Goal: Information Seeking & Learning: Learn about a topic

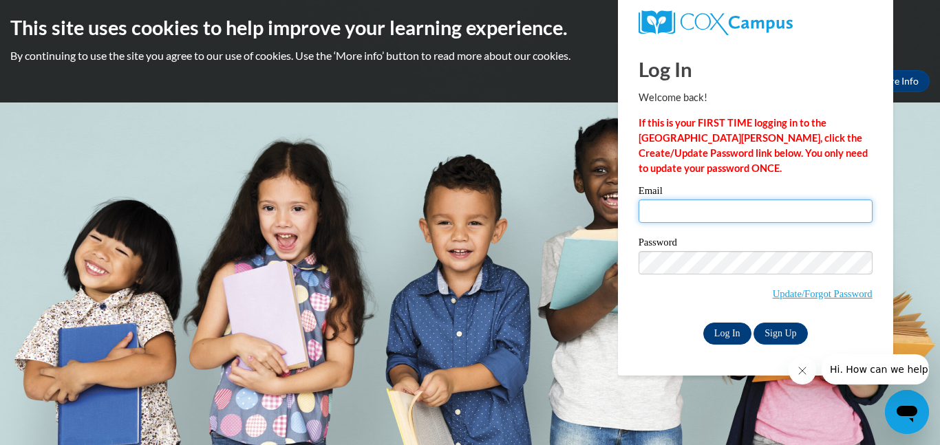
type input "matzekb@prescott.k12.wi.us"
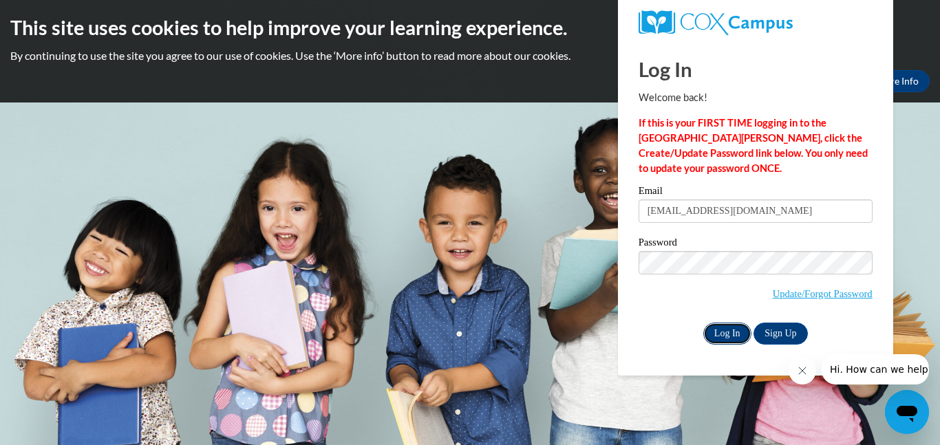
click at [719, 328] on input "Log In" at bounding box center [727, 334] width 48 height 22
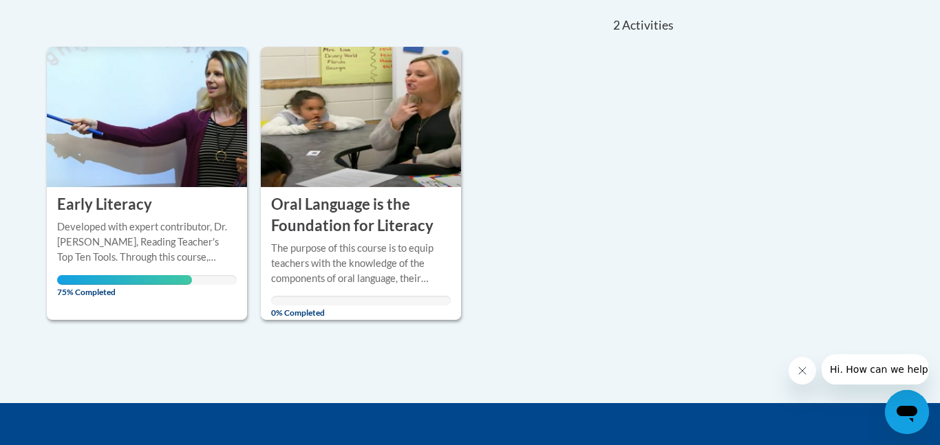
scroll to position [328, 0]
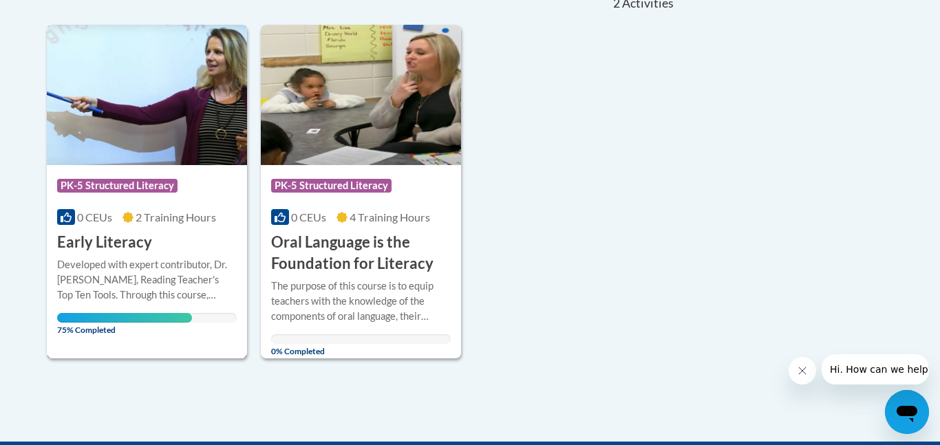
click at [157, 180] on span "PK-5 Structured Literacy" at bounding box center [117, 186] width 120 height 14
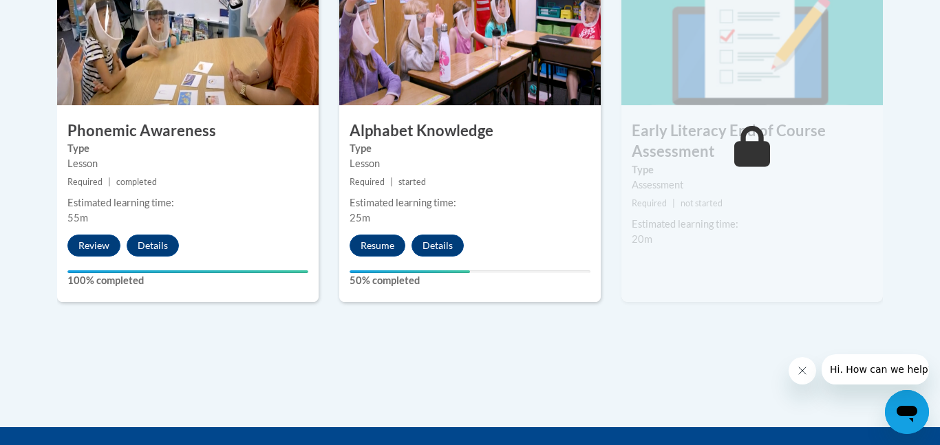
scroll to position [880, 0]
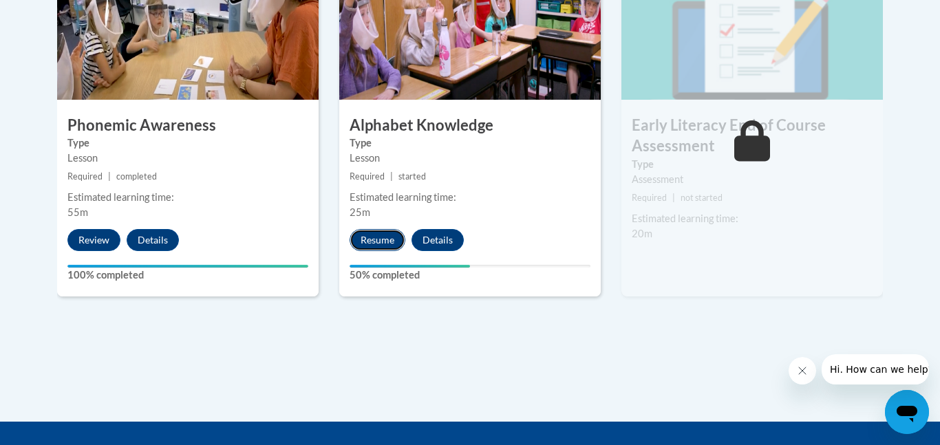
click at [372, 240] on button "Resume" at bounding box center [378, 240] width 56 height 22
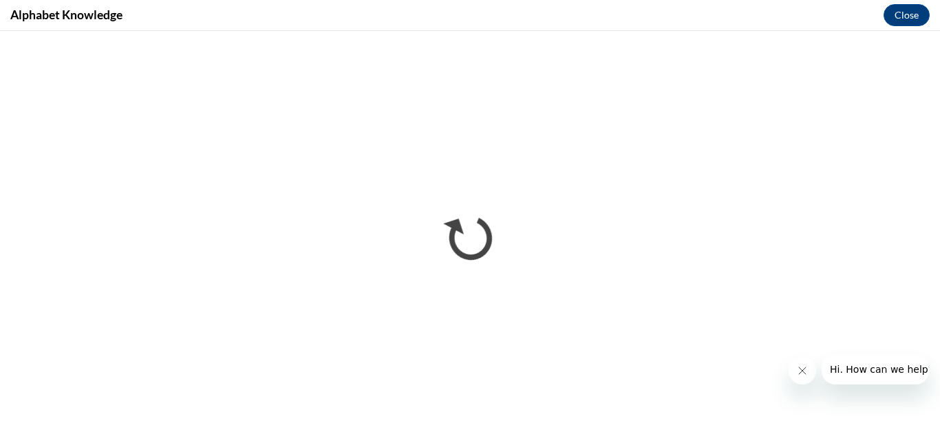
scroll to position [0, 0]
click at [799, 376] on button "Close message from company" at bounding box center [803, 371] width 28 height 28
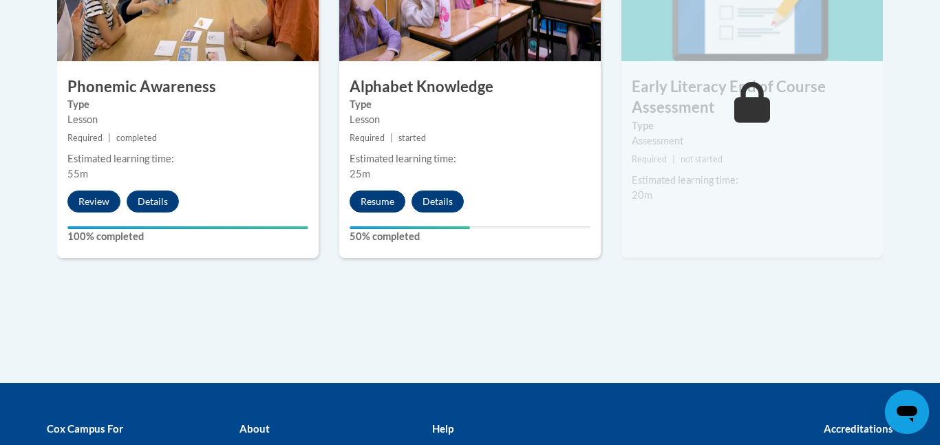
scroll to position [918, 0]
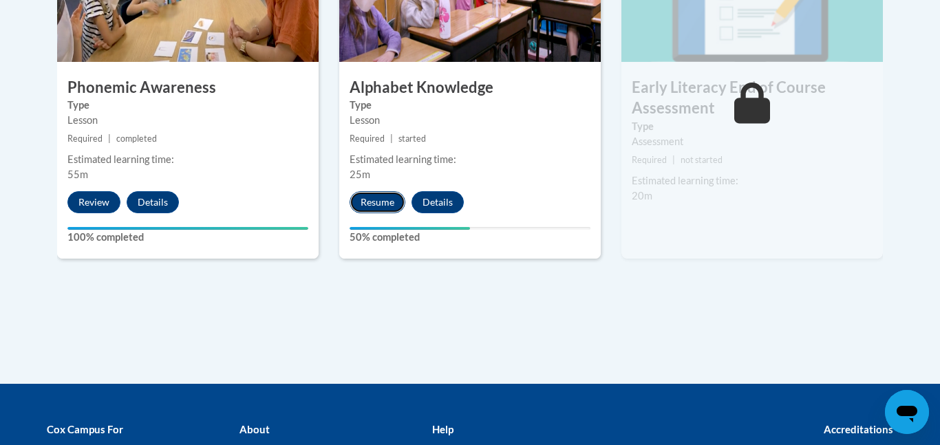
click at [378, 204] on button "Resume" at bounding box center [378, 202] width 56 height 22
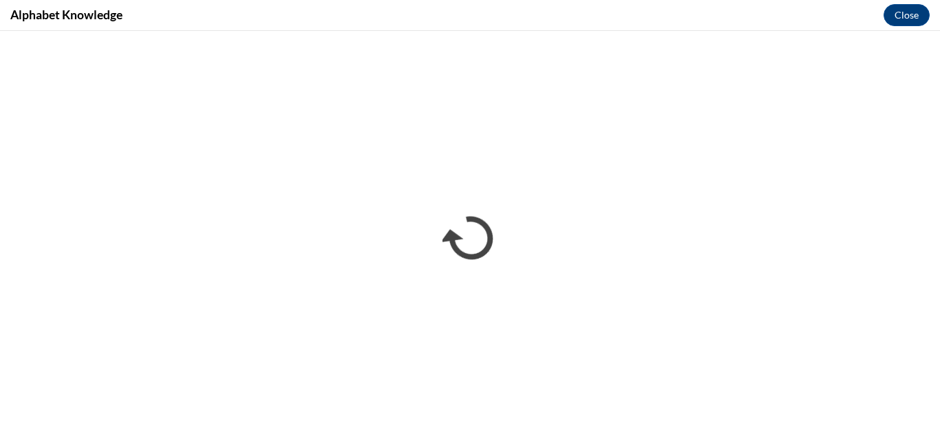
scroll to position [0, 0]
click at [901, 14] on button "Close" at bounding box center [907, 15] width 46 height 22
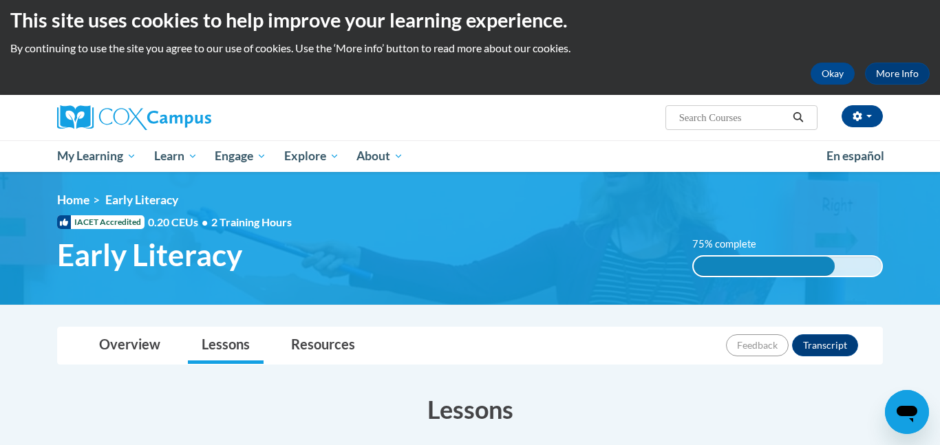
scroll to position [10, 0]
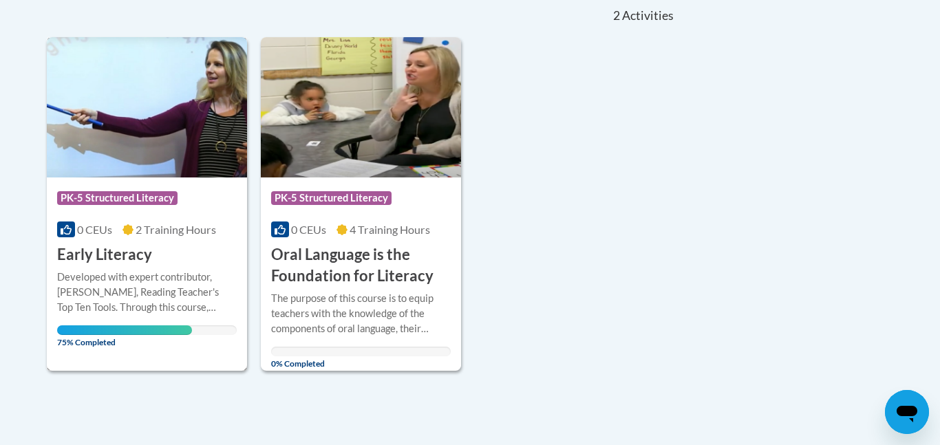
click at [169, 245] on div "Course Category: PK-5 Structured Literacy 0 CEUs 2 Training Hours COURSE Early …" at bounding box center [147, 222] width 200 height 88
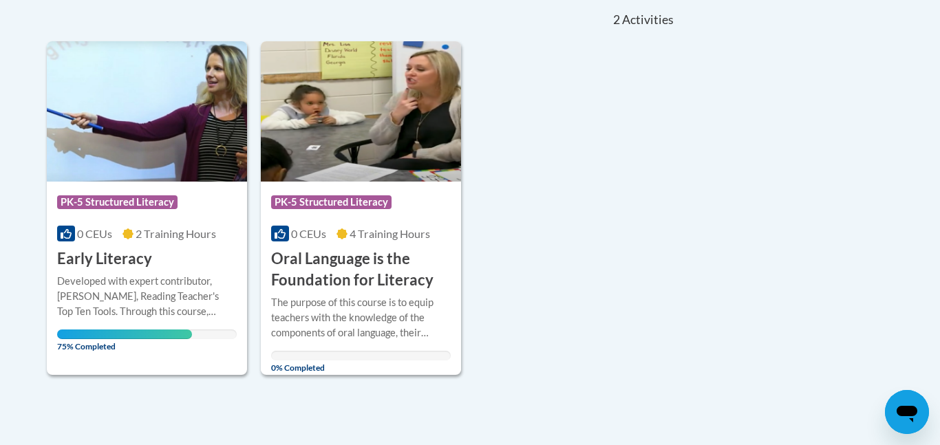
scroll to position [313, 0]
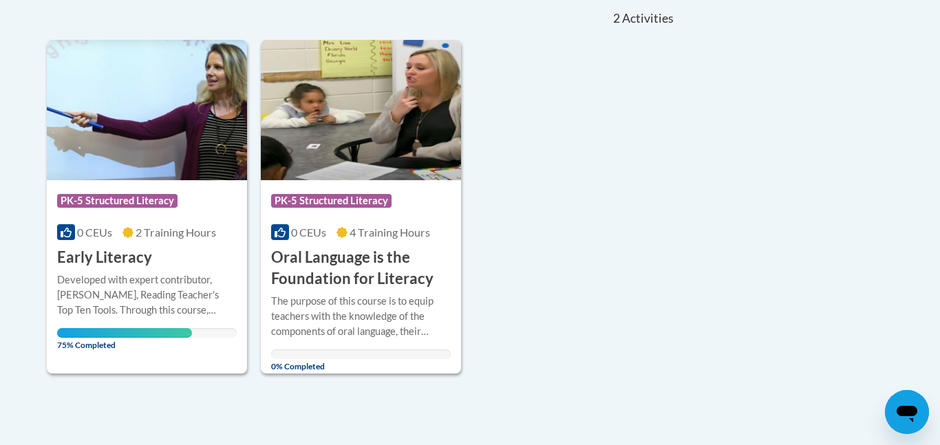
click at [661, 215] on div "Course Category: PK-5 Structured Literacy 0 CEUs 2 Training Hours COURSE Early …" at bounding box center [362, 206] width 630 height 333
click at [164, 184] on div "Course Category: PK-5 Structured Literacy 0 CEUs 2 Training Hours COURSE Early …" at bounding box center [147, 224] width 200 height 88
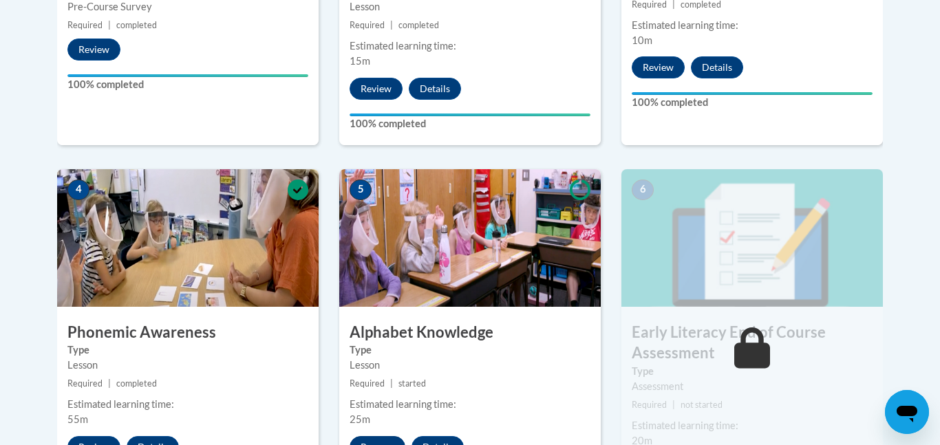
scroll to position [651, 0]
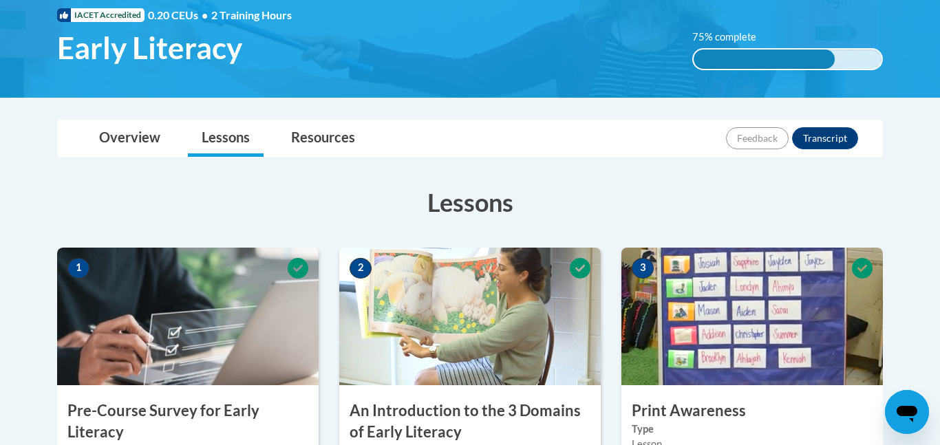
scroll to position [213, 0]
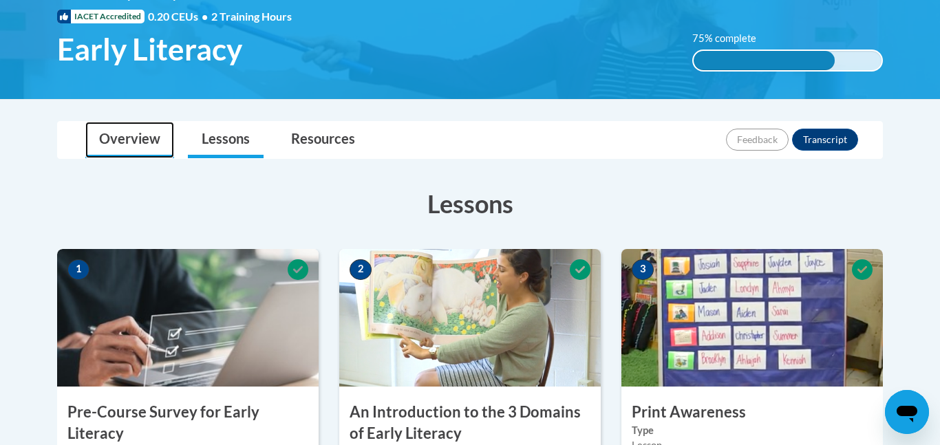
click at [143, 147] on link "Overview" at bounding box center [129, 140] width 89 height 36
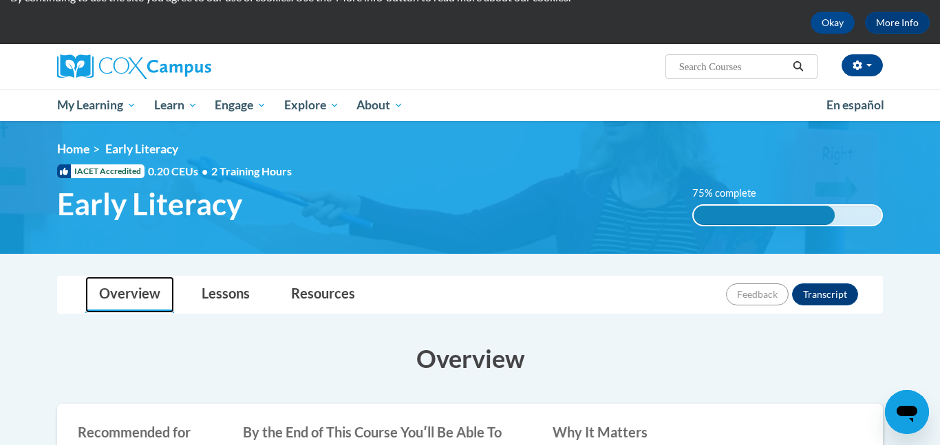
scroll to position [0, 0]
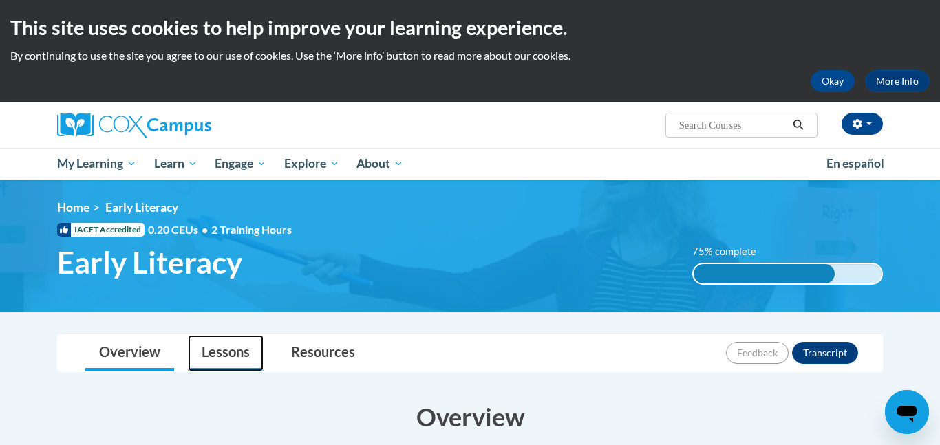
click at [216, 360] on link "Lessons" at bounding box center [226, 353] width 76 height 36
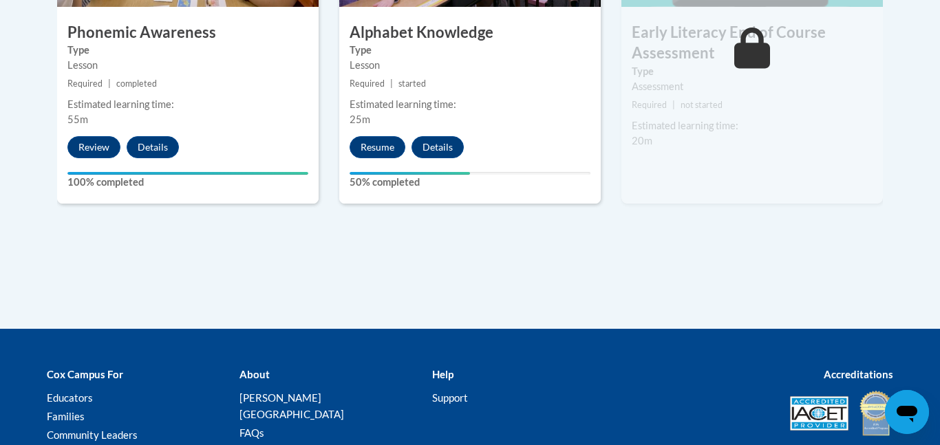
scroll to position [921, 0]
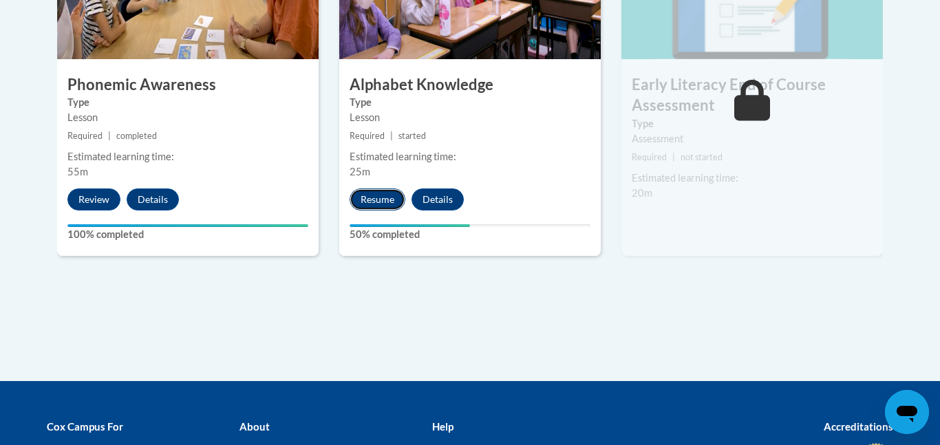
click at [375, 200] on button "Resume" at bounding box center [378, 200] width 56 height 22
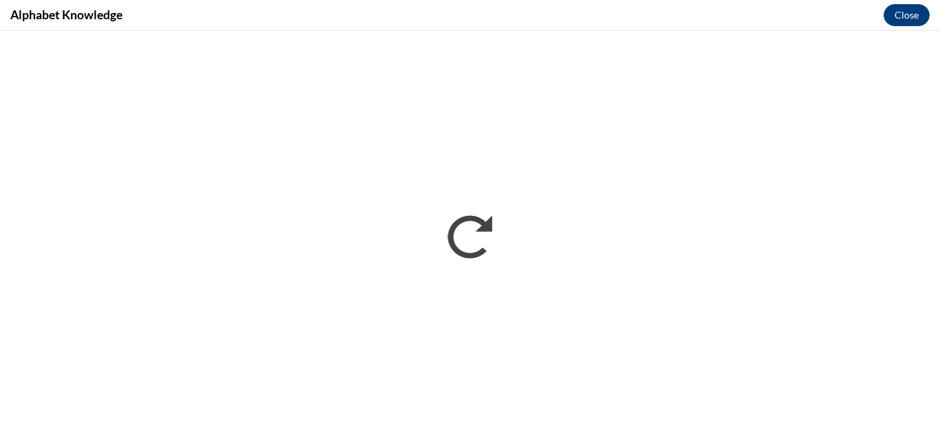
scroll to position [0, 0]
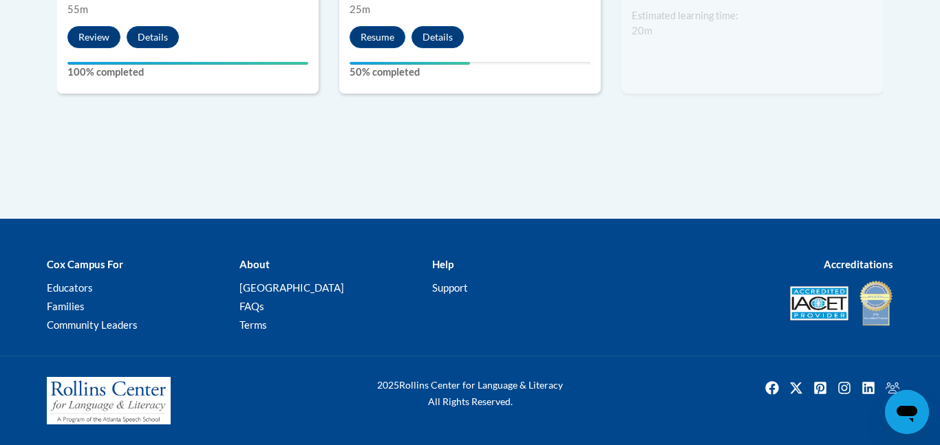
scroll to position [921, 0]
